Goal: Information Seeking & Learning: Learn about a topic

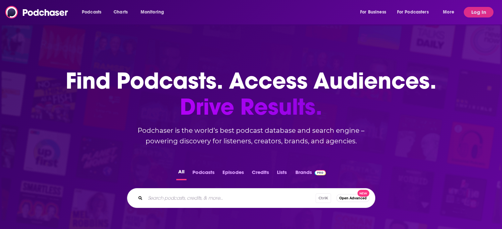
click at [29, 19] on div "Podcasts Charts Monitoring For Business For Podcasters More Log In" at bounding box center [251, 12] width 502 height 24
click at [31, 15] on img at bounding box center [36, 12] width 63 height 13
click at [168, 199] on input "Search podcasts, credits, & more..." at bounding box center [240, 198] width 191 height 11
paste input "The Saving with [PERSON_NAME]"
type input "The Saving with [PERSON_NAME]"
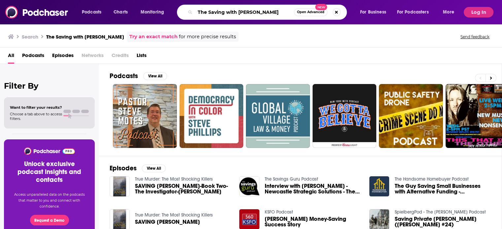
click at [200, 17] on input "The Saving with [PERSON_NAME]" at bounding box center [244, 12] width 99 height 11
drag, startPoint x: 208, startPoint y: 12, endPoint x: 178, endPoint y: 17, distance: 31.1
click at [177, 15] on div "Podcasts Charts Monitoring The Saving with [PERSON_NAME] Open Advanced New For …" at bounding box center [268, 12] width 383 height 15
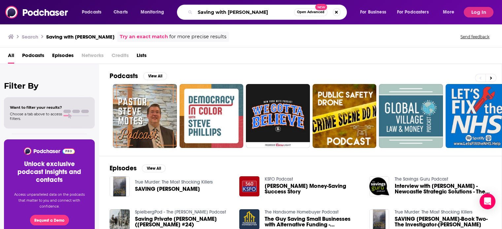
drag, startPoint x: 265, startPoint y: 12, endPoint x: 240, endPoint y: 12, distance: 25.8
click at [240, 12] on input "Saving with [PERSON_NAME]" at bounding box center [244, 12] width 99 height 11
type input "Saving with [PERSON_NAME]"
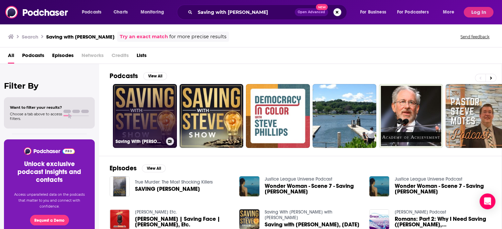
click at [137, 129] on link "Saving With [PERSON_NAME]" at bounding box center [145, 116] width 64 height 64
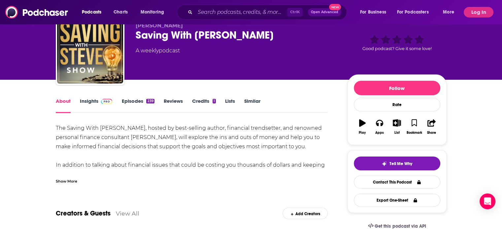
scroll to position [66, 0]
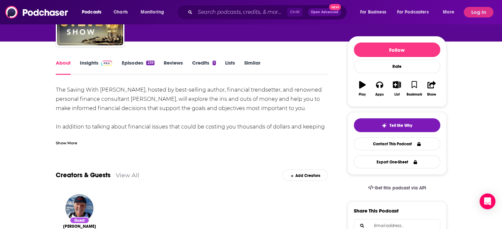
click at [131, 62] on link "Episodes 239" at bounding box center [137, 67] width 33 height 15
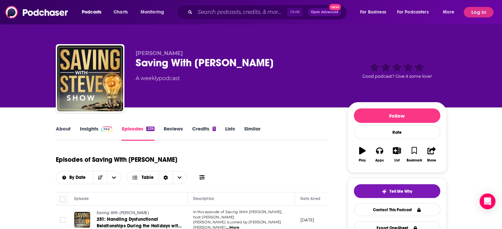
scroll to position [33, 0]
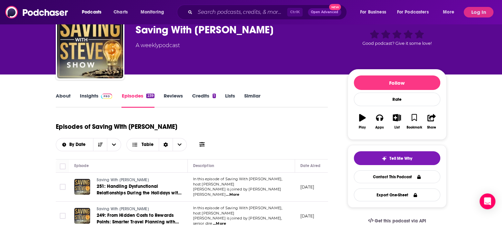
click at [89, 98] on link "Insights" at bounding box center [96, 100] width 33 height 15
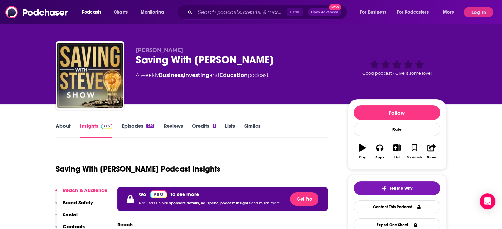
scroll to position [99, 0]
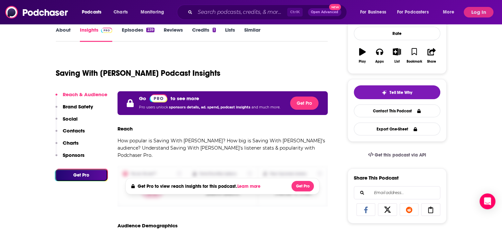
click at [481, 16] on button "Log In" at bounding box center [479, 12] width 30 height 11
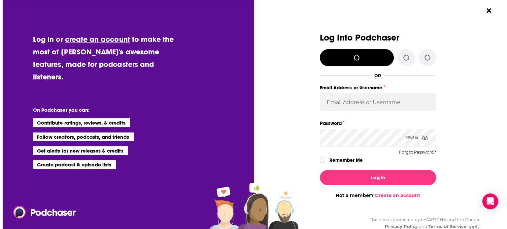
scroll to position [0, 0]
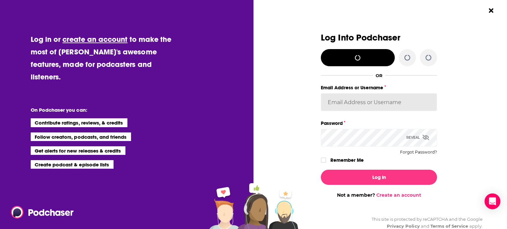
type input "[EMAIL_ADDRESS][DOMAIN_NAME]"
click at [323, 160] on label "Dialog" at bounding box center [323, 160] width 5 height 5
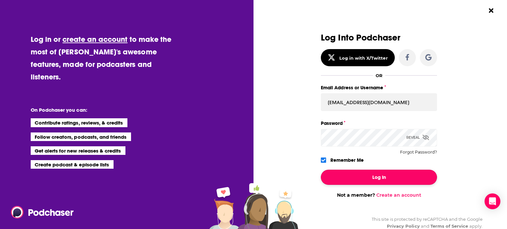
click at [354, 183] on button "Log In" at bounding box center [379, 177] width 116 height 15
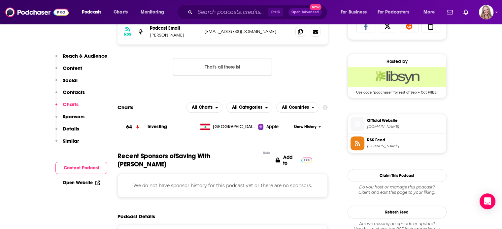
scroll to position [462, 0]
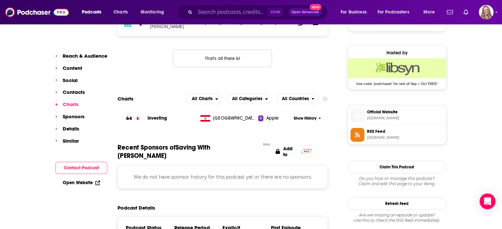
click at [378, 118] on span "[DOMAIN_NAME]" at bounding box center [405, 118] width 77 height 5
